Goal: Task Accomplishment & Management: Use online tool/utility

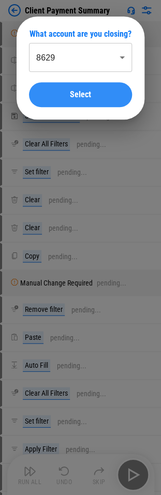
click at [91, 99] on button "Select" at bounding box center [80, 94] width 103 height 25
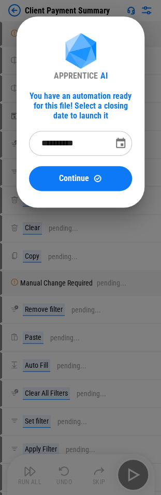
click at [124, 143] on icon "Choose date, selected date is Oct 8, 2025" at bounding box center [120, 142] width 9 height 10
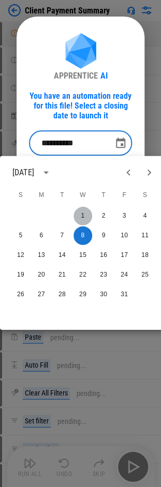
click at [84, 160] on button "1" at bounding box center [82, 215] width 19 height 19
type input "**********"
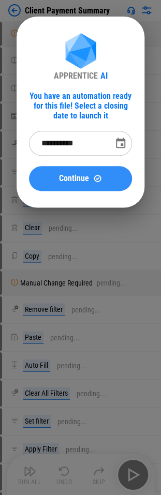
click at [88, 160] on button "Continue" at bounding box center [80, 178] width 103 height 25
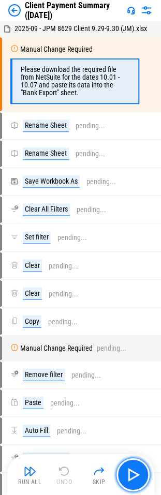
click at [132, 160] on img "button" at bounding box center [133, 474] width 17 height 17
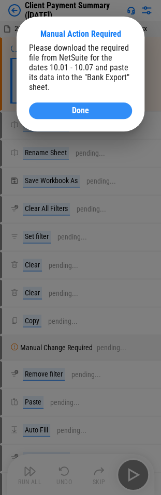
click at [72, 111] on span "Done" at bounding box center [80, 110] width 17 height 8
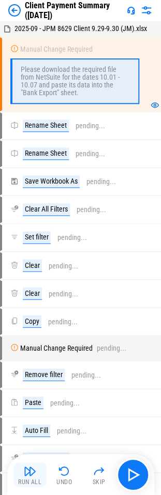
click at [33, 160] on button "Run All" at bounding box center [29, 474] width 33 height 25
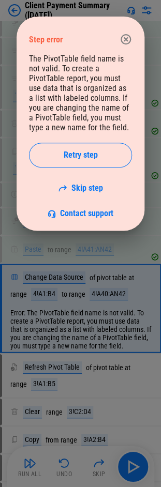
scroll to position [684, 0]
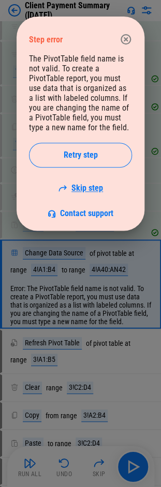
click at [76, 160] on link "Skip step" at bounding box center [80, 188] width 45 height 10
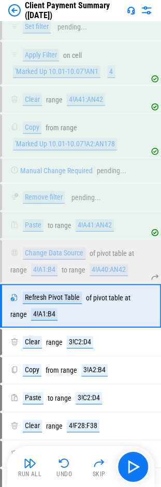
click at [29, 160] on img "button" at bounding box center [30, 462] width 12 height 12
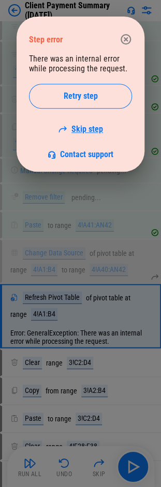
click at [86, 131] on link "Skip step" at bounding box center [80, 129] width 45 height 10
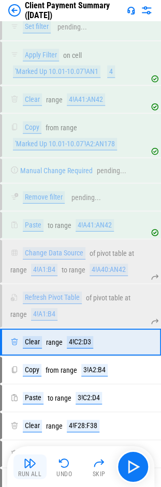
click at [26, 160] on img "button" at bounding box center [30, 462] width 12 height 12
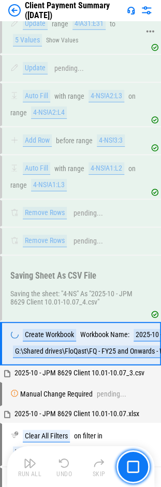
scroll to position [1376, 0]
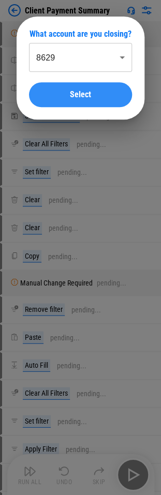
click at [101, 100] on button "Select" at bounding box center [80, 94] width 103 height 25
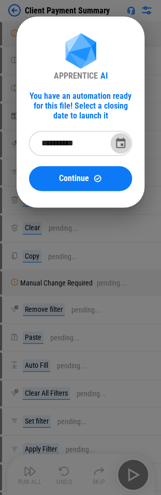
click at [121, 143] on icon "Choose date, selected date is Oct 8, 2025" at bounding box center [120, 143] width 12 height 12
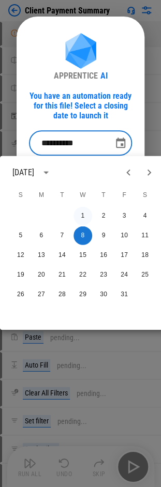
click at [82, 212] on button "1" at bounding box center [82, 215] width 19 height 19
type input "**********"
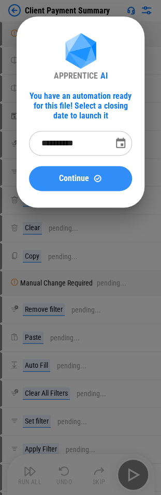
click at [78, 180] on span "Continue" at bounding box center [74, 178] width 30 height 8
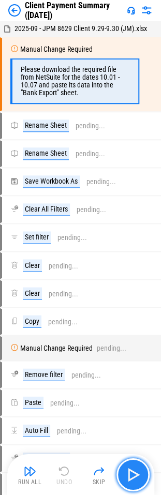
click at [130, 464] on button "button" at bounding box center [132, 473] width 33 height 33
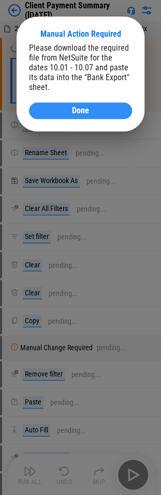
click at [57, 118] on button "Done" at bounding box center [80, 110] width 103 height 17
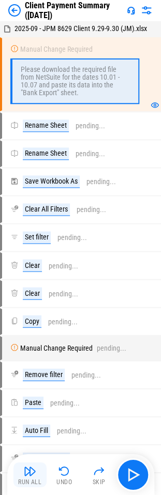
click at [36, 470] on button "Run All" at bounding box center [29, 474] width 33 height 25
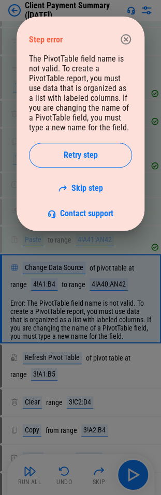
scroll to position [732, 0]
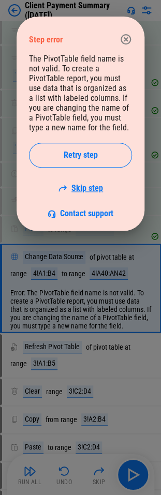
click at [74, 191] on link "Skip step" at bounding box center [80, 188] width 45 height 10
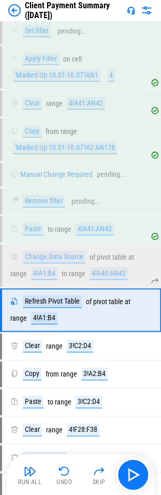
click at [27, 477] on button "Run All" at bounding box center [29, 474] width 33 height 25
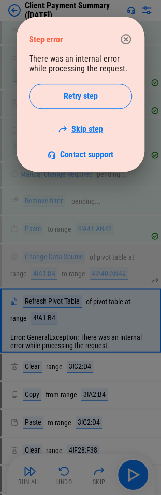
click at [94, 130] on link "Skip step" at bounding box center [80, 129] width 45 height 10
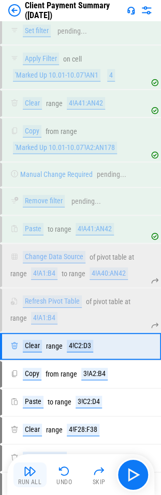
click at [30, 471] on img "button" at bounding box center [30, 470] width 12 height 12
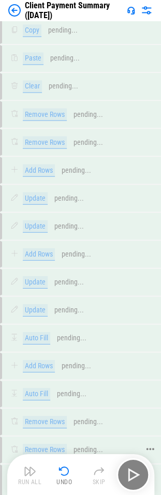
scroll to position [3170, 0]
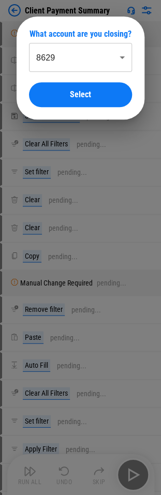
click at [118, 52] on body "Client Payment Summary Manual Change Required pending... Rename Sheet pending..…" at bounding box center [80, 247] width 161 height 495
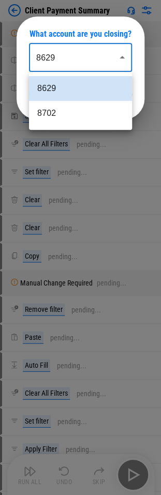
click at [72, 111] on li "8702" at bounding box center [80, 113] width 103 height 25
type input "****"
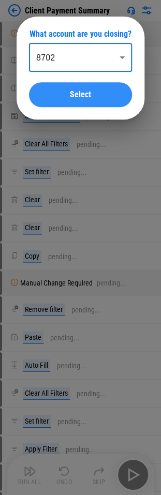
click at [81, 95] on span "Select" at bounding box center [80, 94] width 21 height 8
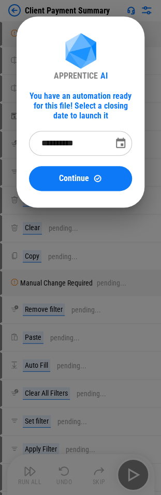
click at [117, 146] on icon "Choose date, selected date is Oct 8, 2025" at bounding box center [120, 143] width 12 height 12
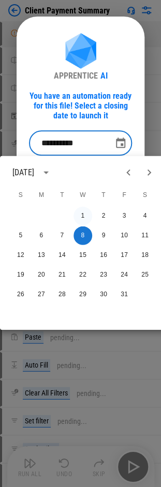
click at [86, 209] on button "1" at bounding box center [82, 215] width 19 height 19
type input "**********"
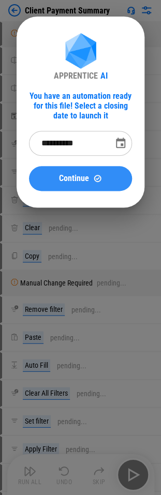
click at [85, 175] on span "Continue" at bounding box center [74, 178] width 30 height 8
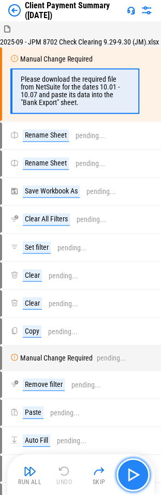
click at [135, 469] on img "button" at bounding box center [133, 474] width 17 height 17
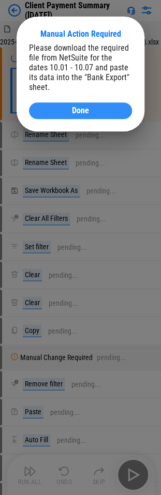
click at [99, 111] on div "Done" at bounding box center [80, 110] width 78 height 8
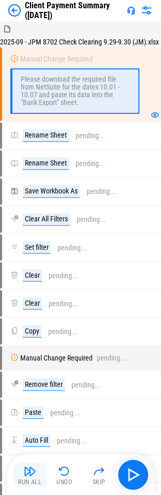
click at [25, 472] on img "button" at bounding box center [30, 470] width 12 height 12
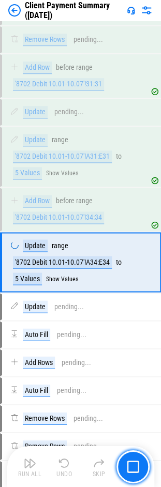
scroll to position [1945, 0]
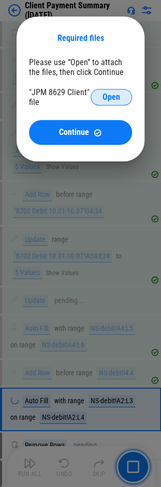
click at [114, 96] on span "Open" at bounding box center [111, 97] width 18 height 8
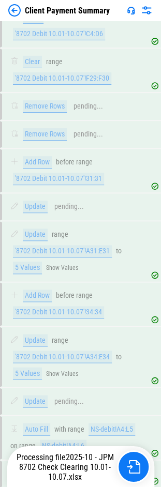
scroll to position [2071, 0]
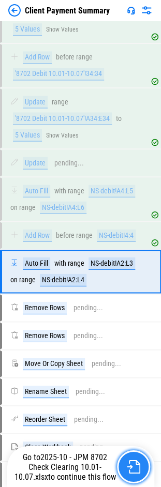
click at [137, 467] on img "button" at bounding box center [133, 465] width 13 height 13
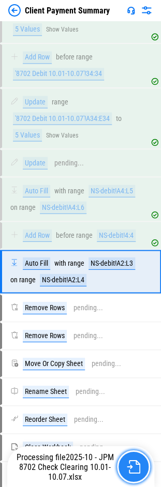
click at [133, 471] on img "button" at bounding box center [133, 465] width 13 height 13
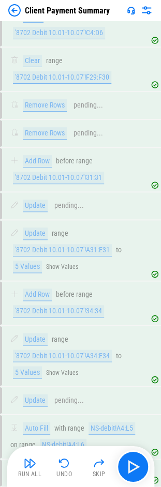
scroll to position [2085, 0]
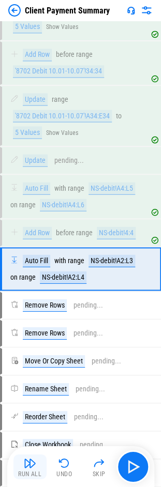
click at [23, 470] on div "Run All" at bounding box center [29, 473] width 23 height 6
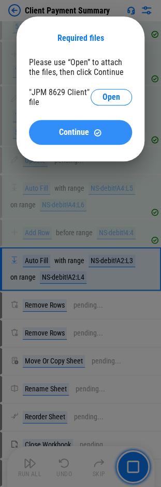
click at [80, 134] on span "Continue" at bounding box center [74, 132] width 30 height 8
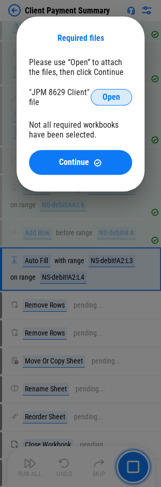
click at [111, 90] on button "Open" at bounding box center [110, 97] width 41 height 17
click at [112, 97] on span "Open" at bounding box center [111, 97] width 18 height 8
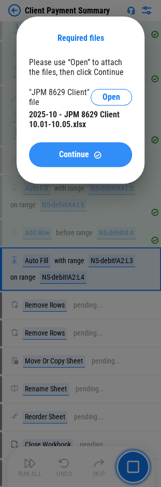
click at [103, 147] on button "Continue" at bounding box center [80, 154] width 103 height 25
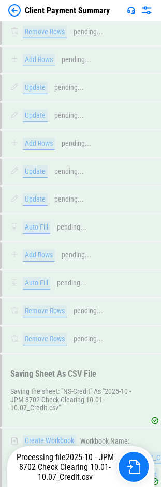
scroll to position [3768, 0]
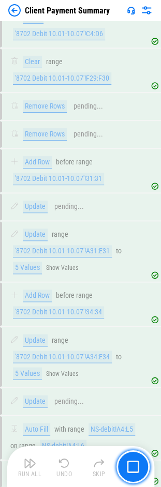
scroll to position [2071, 0]
